Goal: Task Accomplishment & Management: Manage account settings

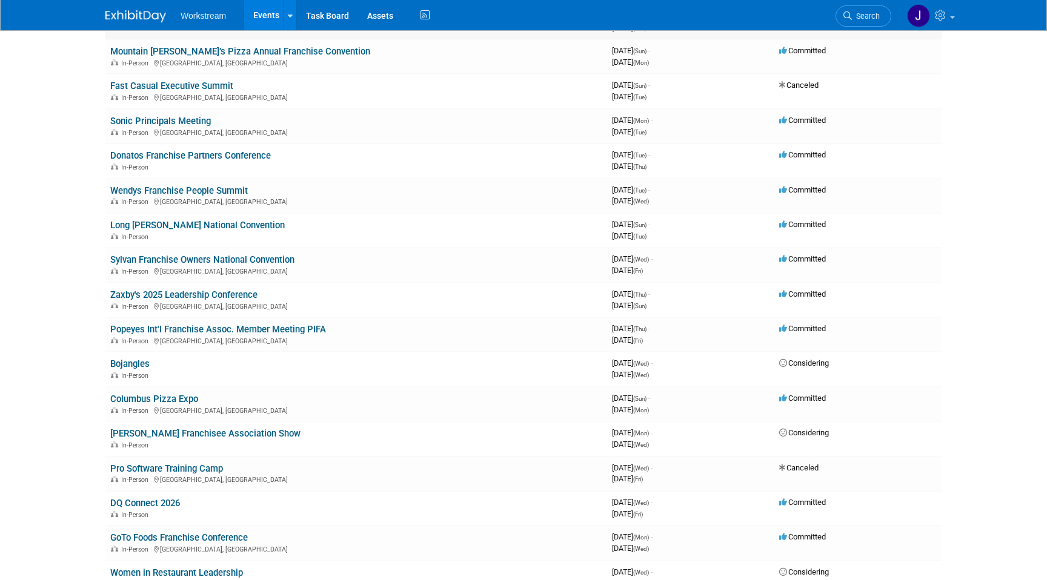
scroll to position [324, 0]
click at [217, 290] on link "Zaxby's 2025 Leadership Conference" at bounding box center [183, 295] width 147 height 11
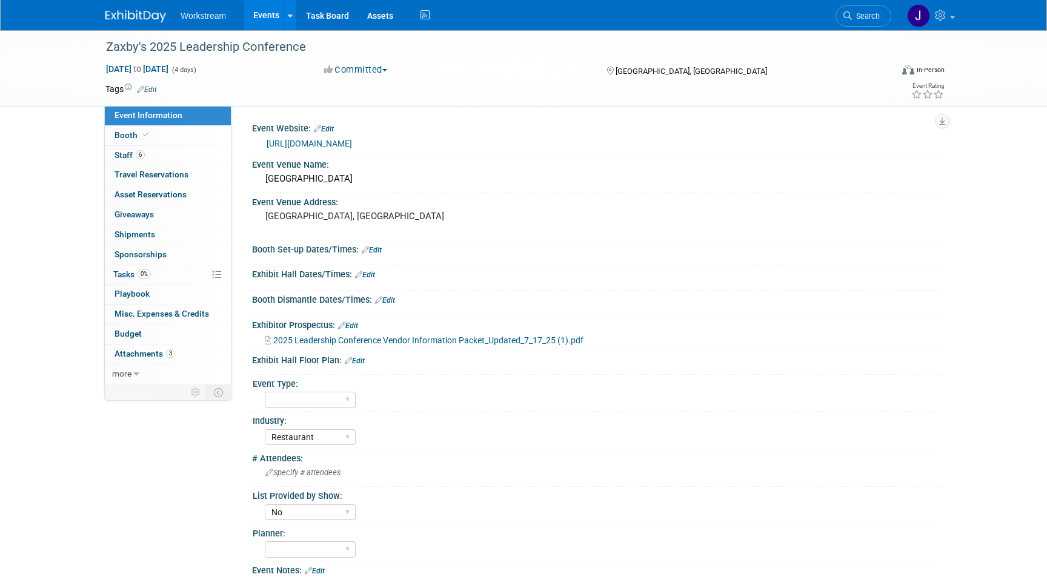
select select "Restaurant"
select select "No"
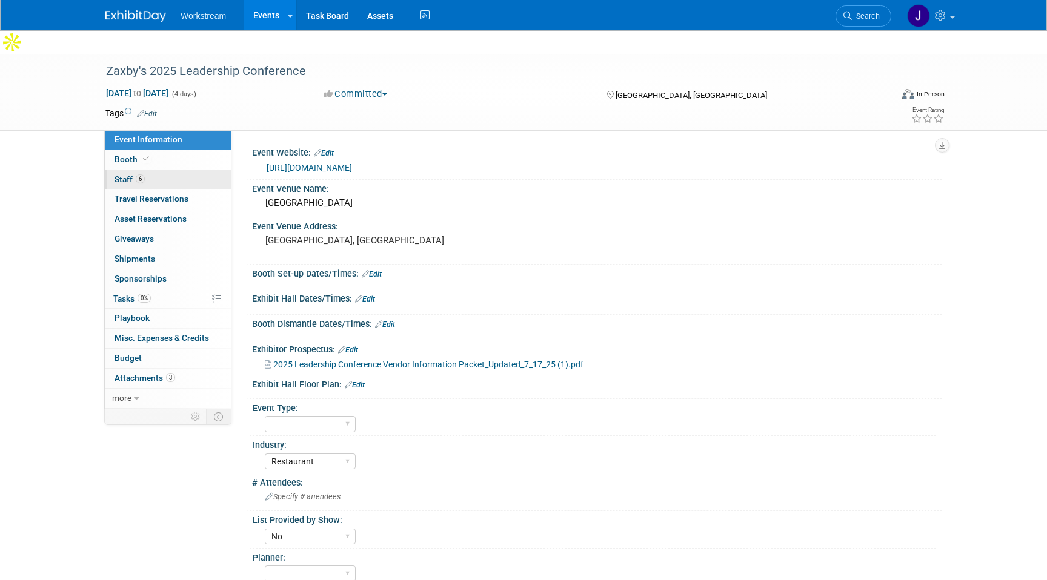
click at [160, 170] on link "6 Staff 6" at bounding box center [168, 179] width 126 height 19
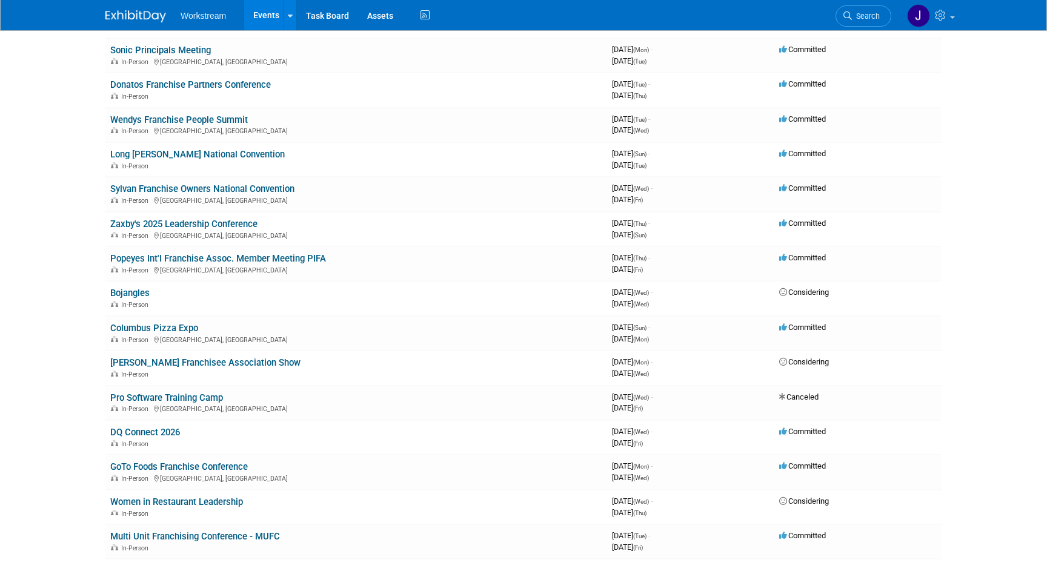
scroll to position [380, 0]
